Goal: Task Accomplishment & Management: Manage account settings

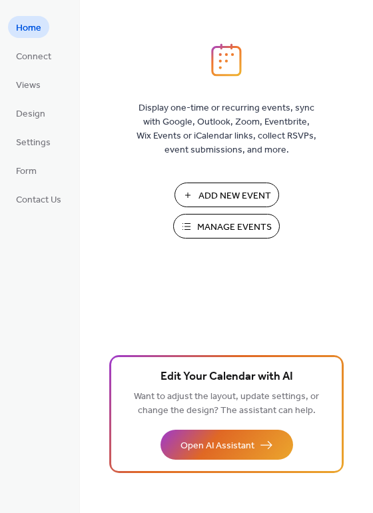
click at [221, 225] on span "Manage Events" at bounding box center [234, 227] width 75 height 14
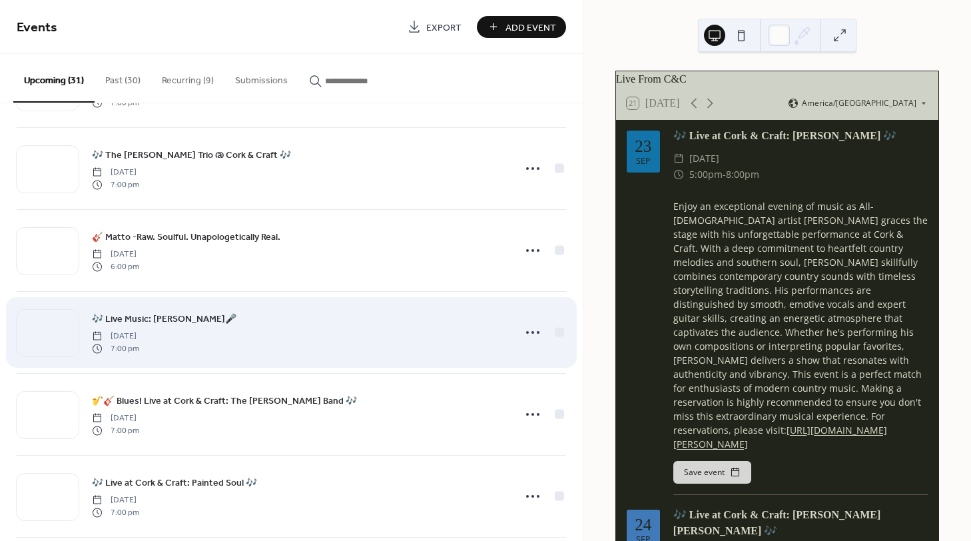
scroll to position [488, 0]
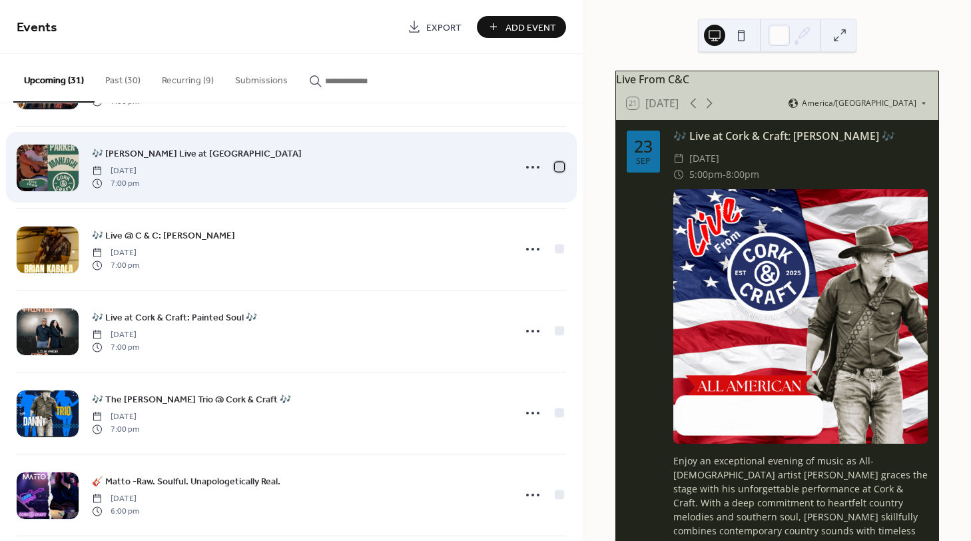
click at [555, 166] on div at bounding box center [559, 166] width 9 height 9
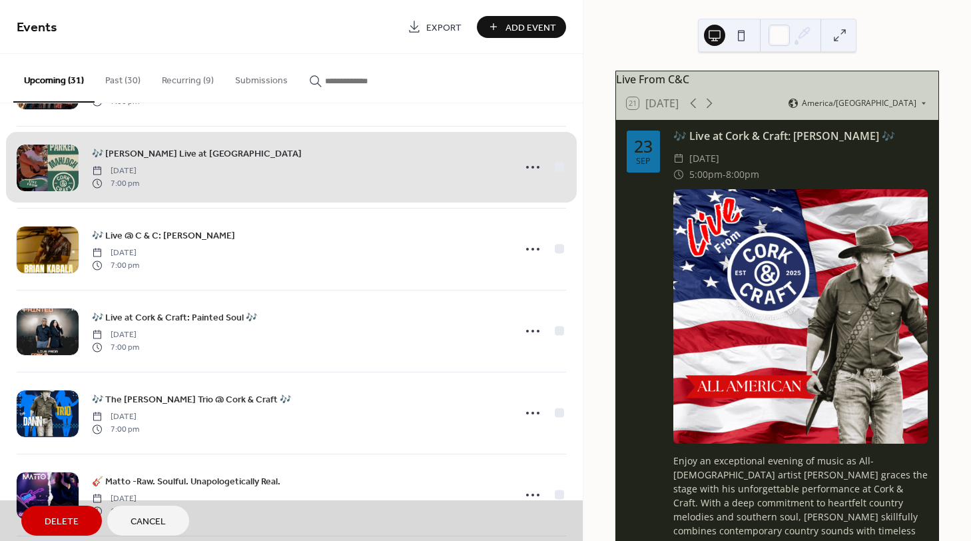
click at [61, 519] on span "Delete" at bounding box center [62, 522] width 34 height 14
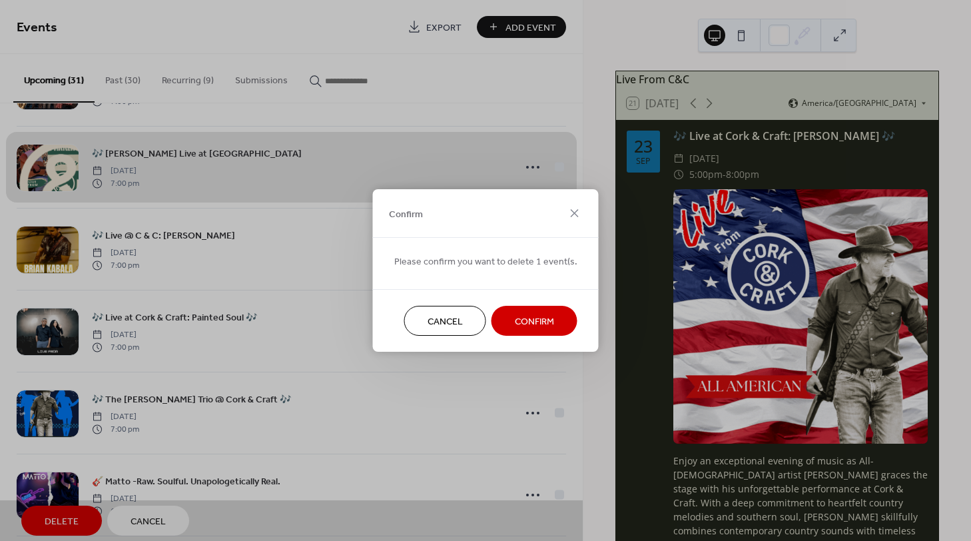
click at [529, 320] on span "Confirm" at bounding box center [534, 322] width 39 height 14
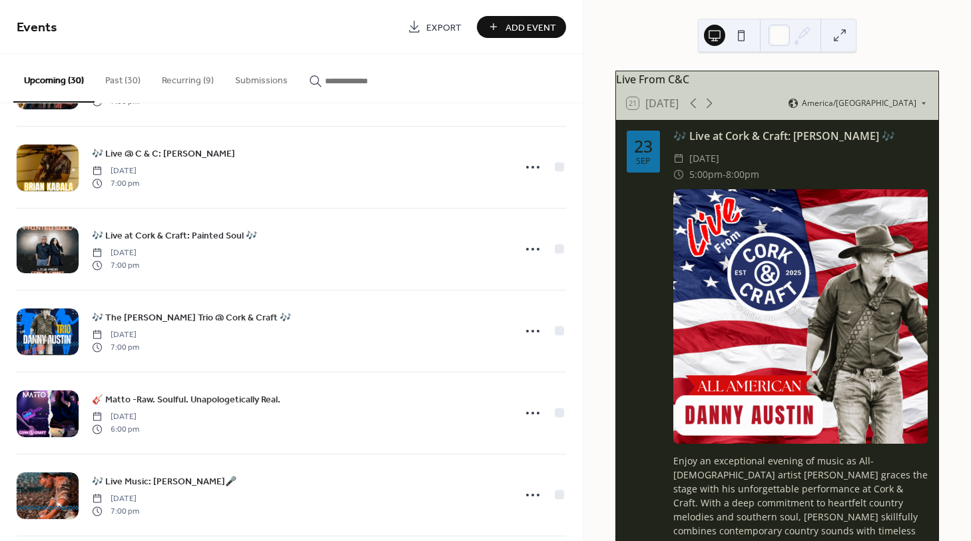
scroll to position [1220, 0]
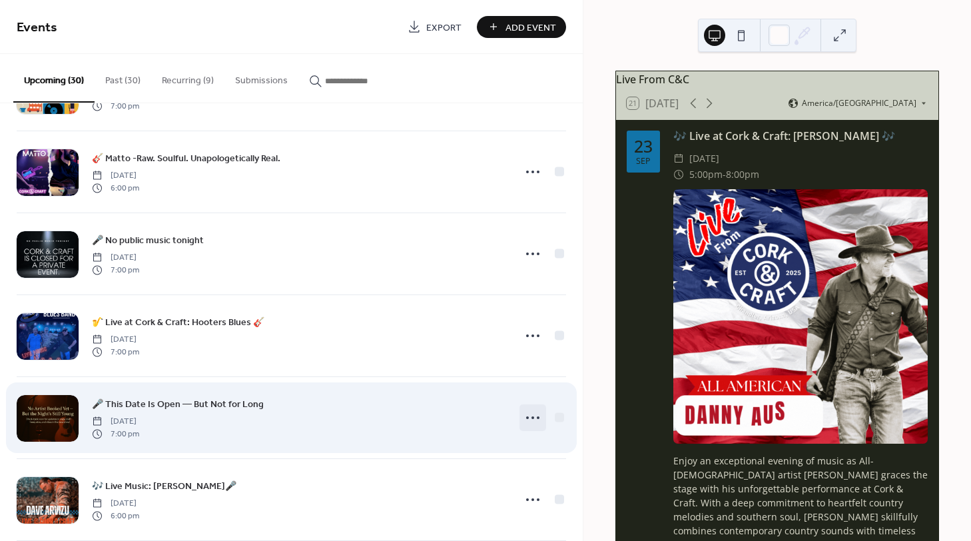
click at [525, 413] on icon at bounding box center [532, 417] width 21 height 21
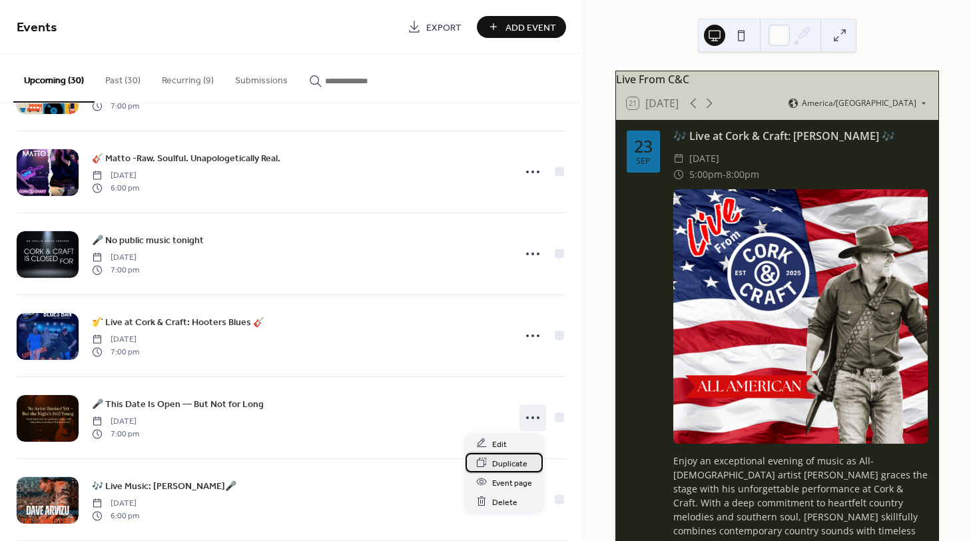
click at [503, 462] on span "Duplicate" at bounding box center [509, 463] width 35 height 14
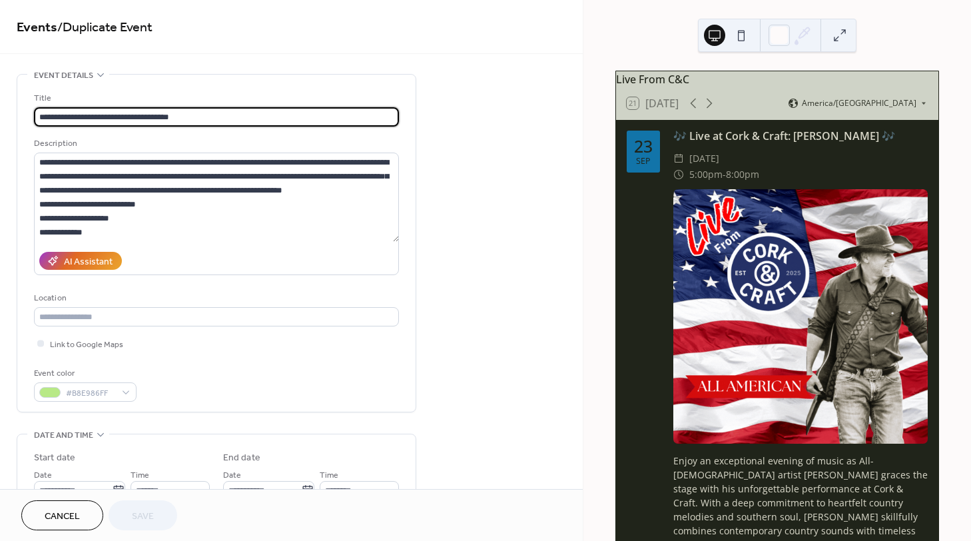
scroll to position [244, 0]
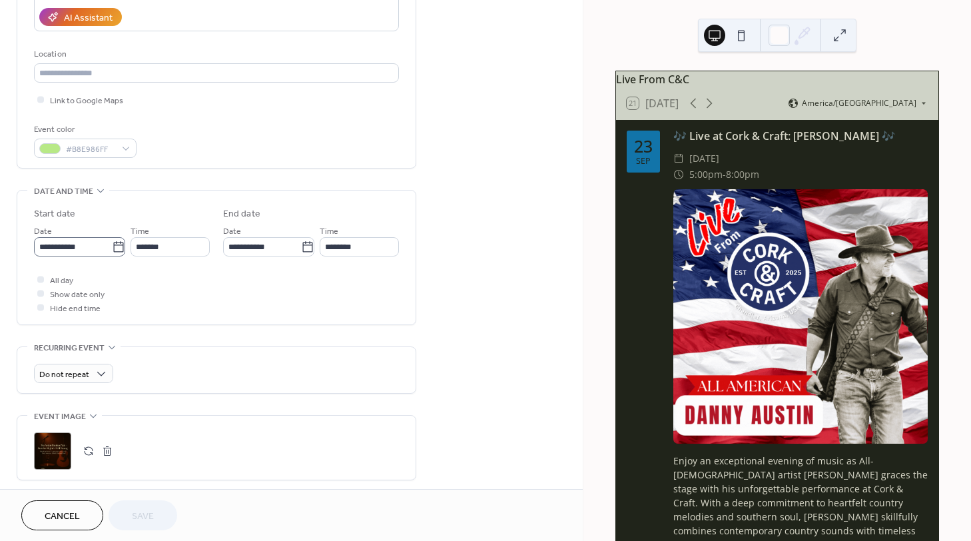
click at [115, 247] on icon at bounding box center [118, 246] width 13 height 13
click at [112, 247] on input "**********" at bounding box center [73, 246] width 78 height 19
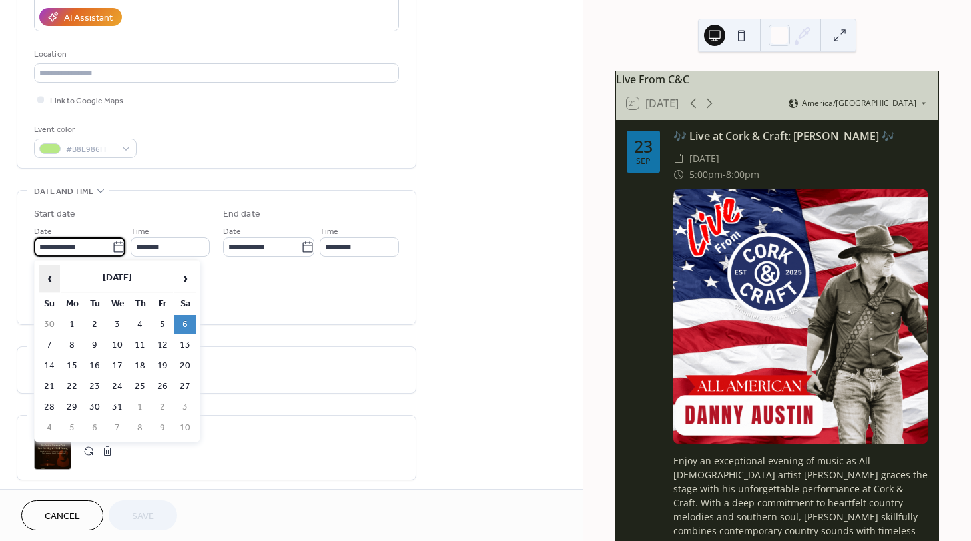
click at [53, 276] on span "‹" at bounding box center [49, 278] width 20 height 27
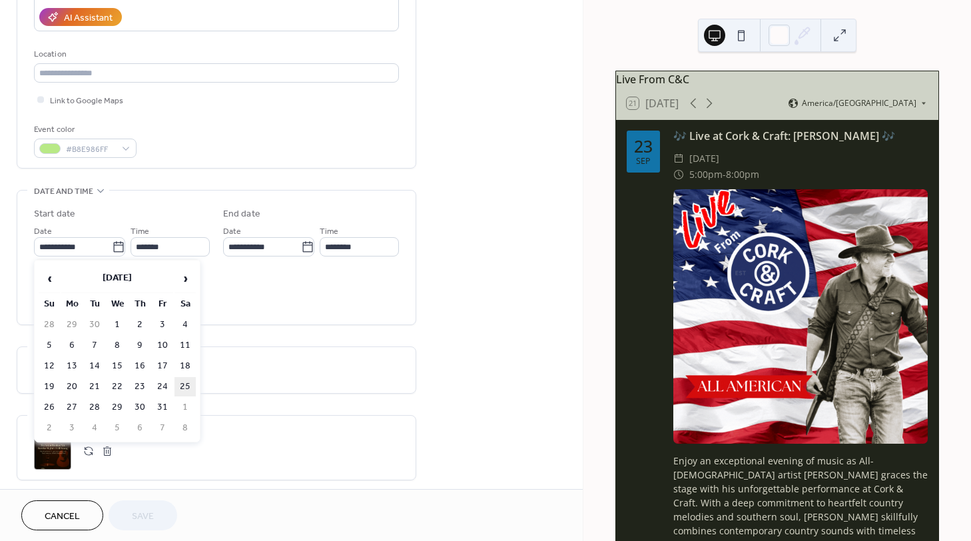
click at [185, 381] on td "25" at bounding box center [184, 386] width 21 height 19
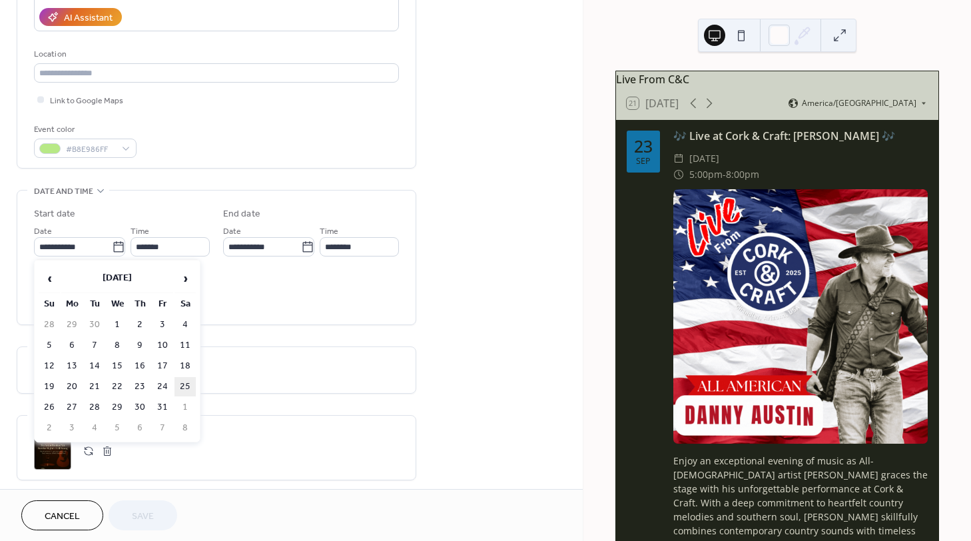
type input "**********"
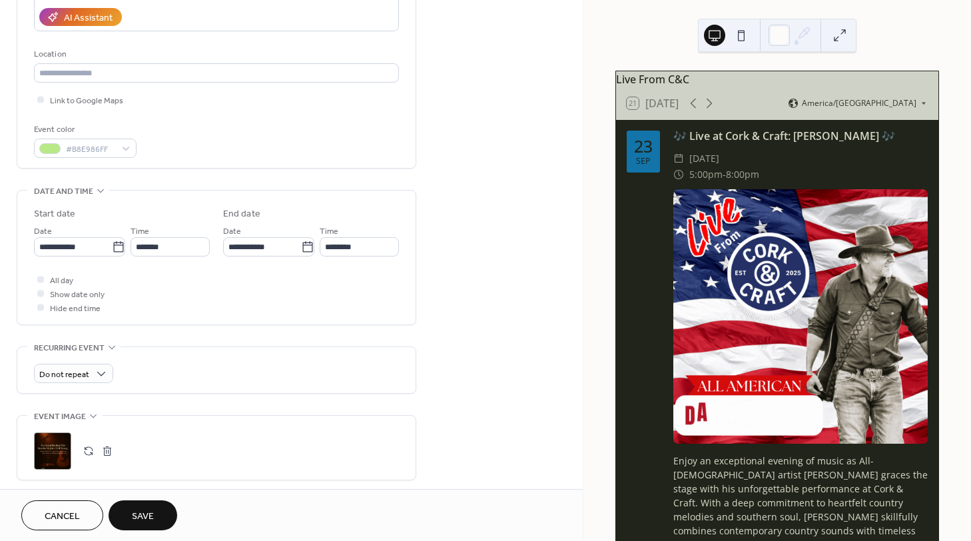
click at [145, 513] on span "Save" at bounding box center [143, 516] width 22 height 14
